Goal: Information Seeking & Learning: Learn about a topic

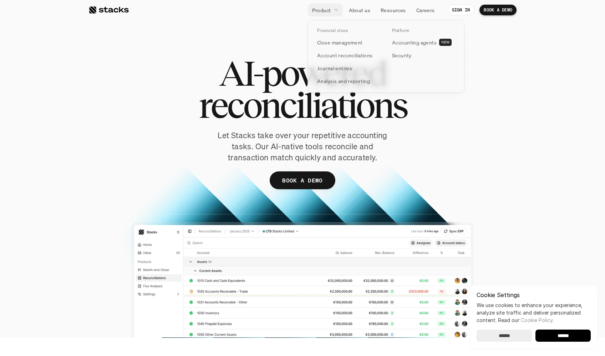
drag, startPoint x: 334, startPoint y: 12, endPoint x: 282, endPoint y: 15, distance: 51.8
click at [282, 15] on div "Product About us Resources Careers" at bounding box center [284, 10] width 311 height 11
click at [332, 8] on link "Product" at bounding box center [325, 10] width 35 height 13
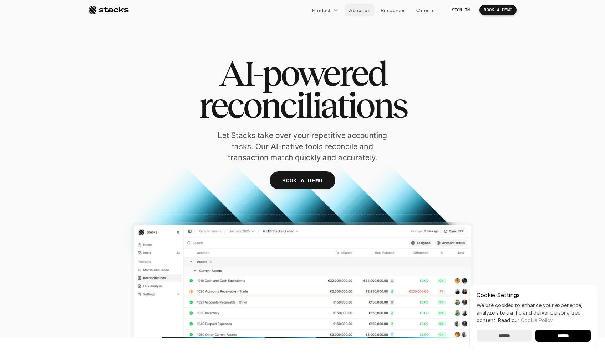
click at [355, 5] on link "About us" at bounding box center [360, 10] width 30 height 13
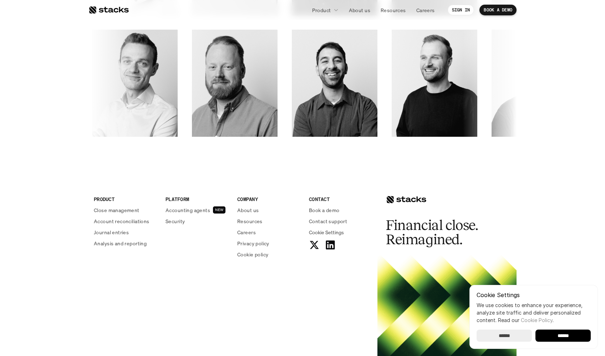
scroll to position [1178, 0]
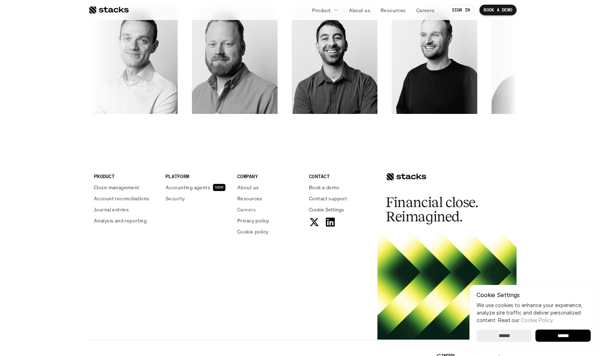
click at [201, 188] on p "Accounting agents" at bounding box center [188, 186] width 45 height 7
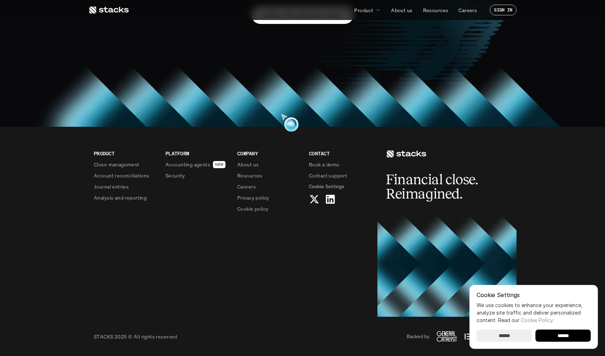
scroll to position [588, 0]
click at [251, 164] on p "About us" at bounding box center [247, 163] width 21 height 7
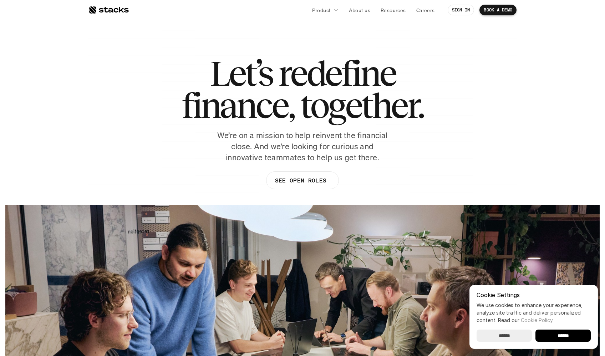
click at [389, 174] on div "Let’s redefine finance, together. We’re on a mission to help reinvent the finan…" at bounding box center [303, 126] width 428 height 139
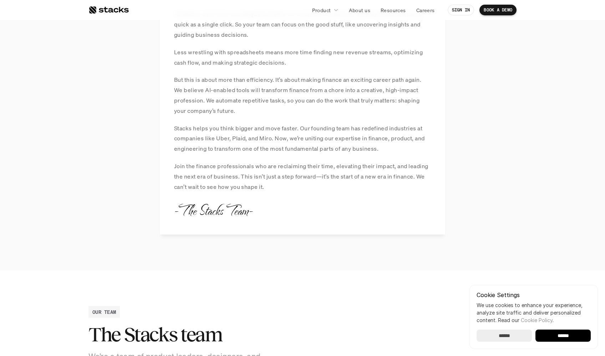
scroll to position [678, 0]
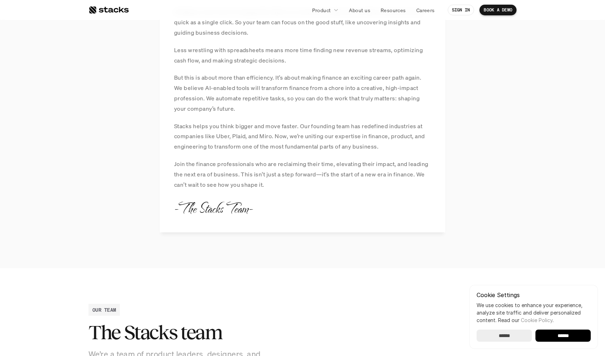
drag, startPoint x: 217, startPoint y: 134, endPoint x: 276, endPoint y: 134, distance: 58.5
click at [276, 134] on p "Stacks helps you think bigger and move faster. Our founding team has redefined …" at bounding box center [302, 136] width 257 height 31
drag, startPoint x: 276, startPoint y: 134, endPoint x: 345, endPoint y: 140, distance: 69.5
click at [345, 140] on p "Stacks helps you think bigger and move faster. Our founding team has redefined …" at bounding box center [302, 136] width 257 height 31
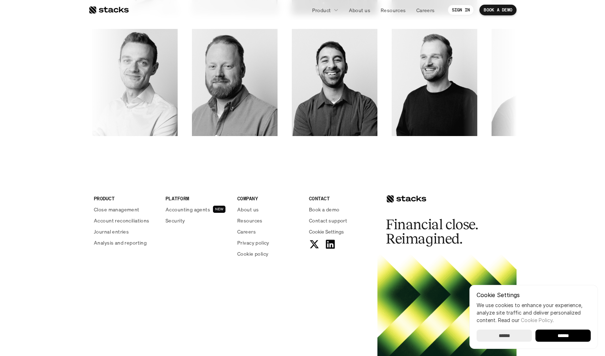
scroll to position [1201, 0]
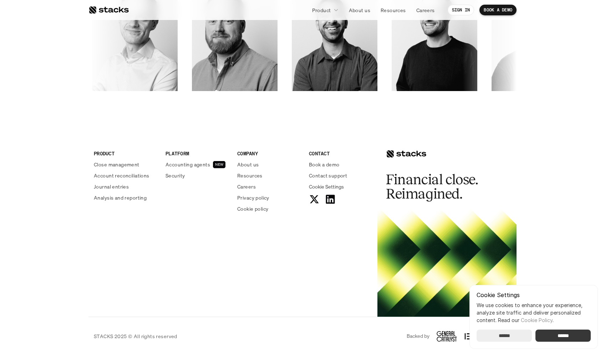
click at [498, 334] on input "******" at bounding box center [504, 335] width 55 height 12
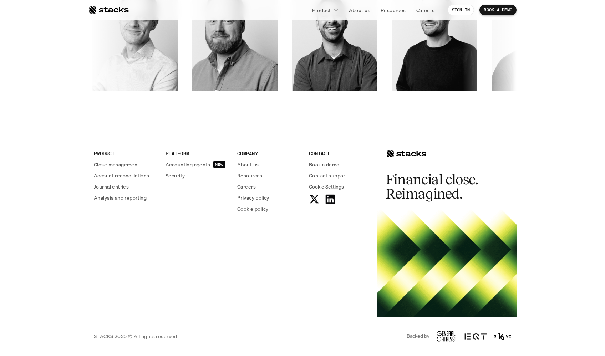
click at [331, 197] on use at bounding box center [330, 199] width 9 height 9
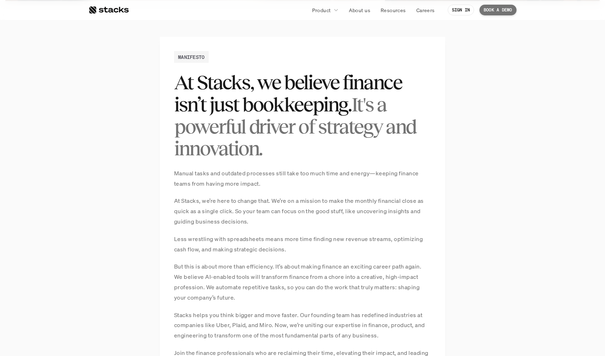
scroll to position [523, 0]
